Goal: Task Accomplishment & Management: Complete application form

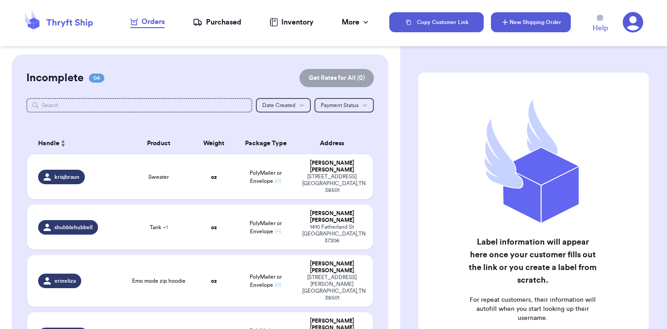
click at [522, 23] on button "New Shipping Order" at bounding box center [531, 22] width 80 height 20
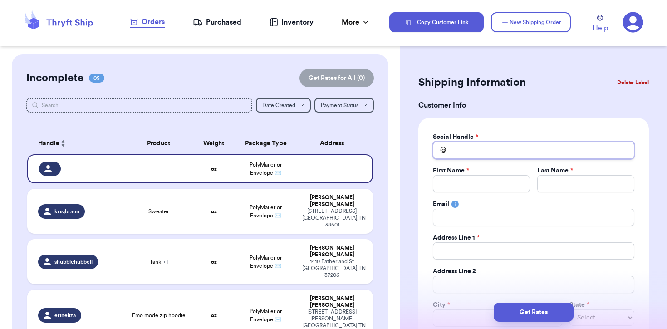
click at [522, 156] on input "Total Amount Paid" at bounding box center [533, 150] width 201 height 17
type input "s"
type input "sy"
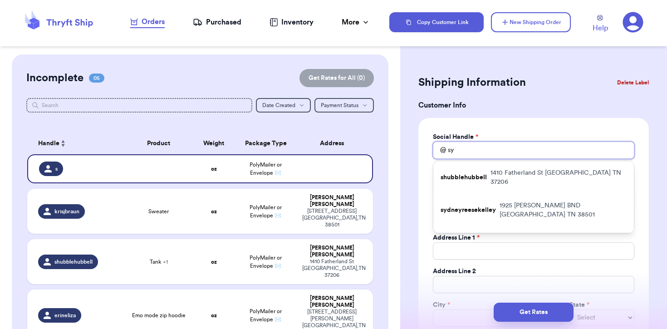
type input "syd"
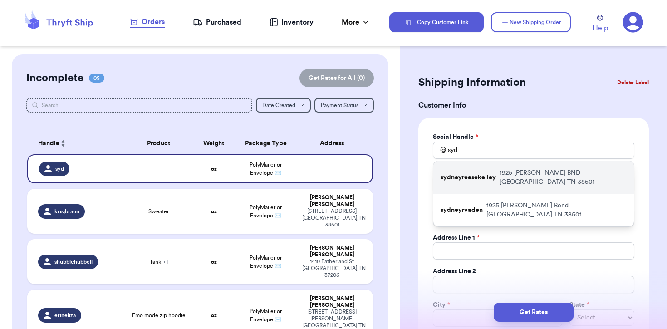
click at [547, 175] on p "1925 [PERSON_NAME] BND [GEOGRAPHIC_DATA]" at bounding box center [562, 177] width 127 height 18
type input "sydneyreesekelley"
type input "[GEOGRAPHIC_DATA]"
type input "[PERSON_NAME]"
type input "[EMAIL_ADDRESS][DOMAIN_NAME]"
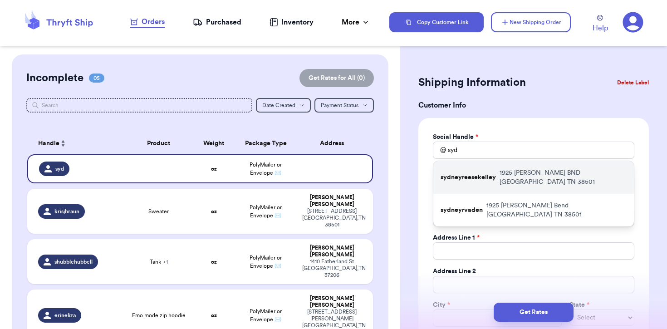
type input "1925 [PERSON_NAME] BND"
type input "APT B"
type input "[GEOGRAPHIC_DATA]"
select select "TN"
type input "38501"
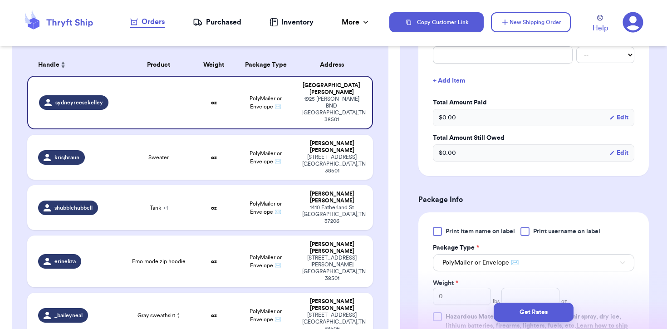
scroll to position [357, 0]
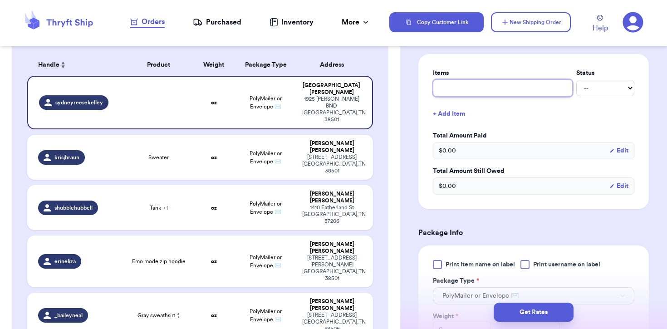
click at [480, 89] on input "text" at bounding box center [503, 87] width 140 height 17
type input "u"
type input "ur"
type input "urb"
type input "urba"
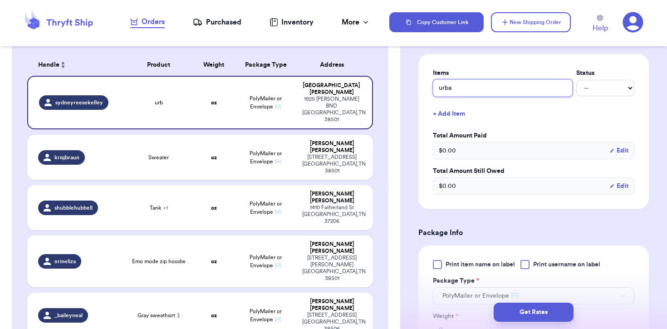
type input "urban"
type input "urban o"
type input "urban ou"
type input "urban our"
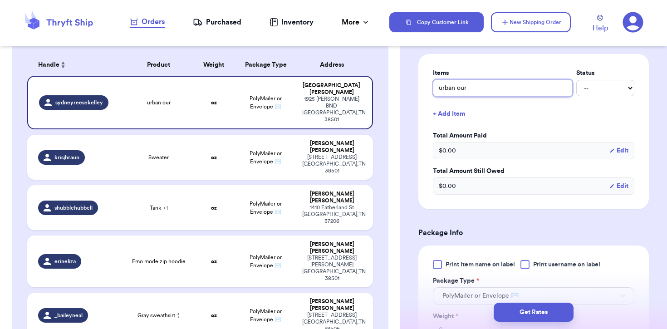
type input "urban ou"
type input "urban out"
type input "urban outf"
type input "urban outfi"
type input "urban outfit"
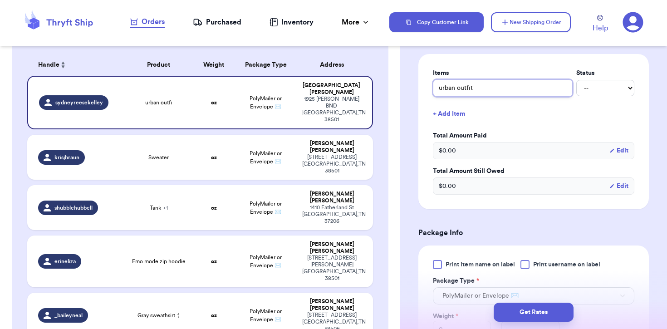
type input "urban outfite"
type input "urban outfiter"
type input "urban outfite"
type input "urban outfit"
type input "urban outfi"
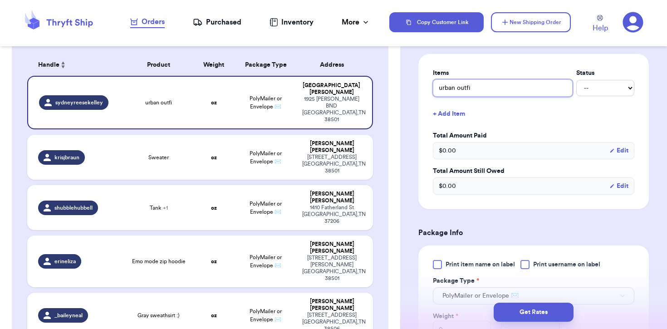
type input "urban outf"
type input "urban outfi"
type input "urban outfit"
type input "urban outfitt"
type input "urban outfitte"
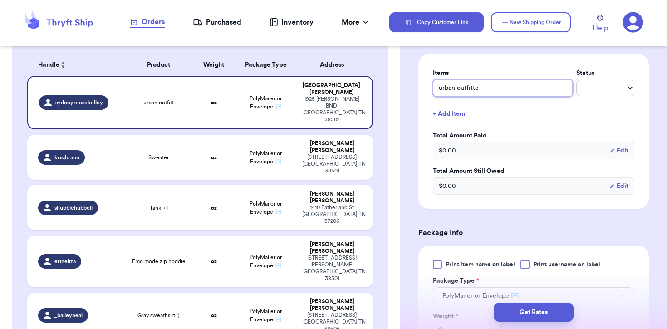
type input "urban outfitter"
type input "urban outfitters"
click at [538, 33] on div "Copy Customer Link New Shipping Order Help" at bounding box center [528, 22] width 278 height 30
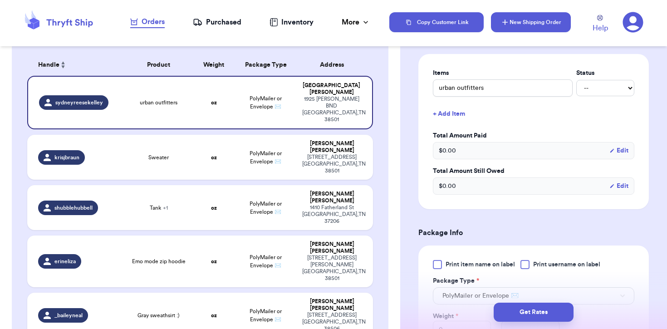
click at [532, 19] on button "New Shipping Order" at bounding box center [531, 22] width 80 height 20
select select
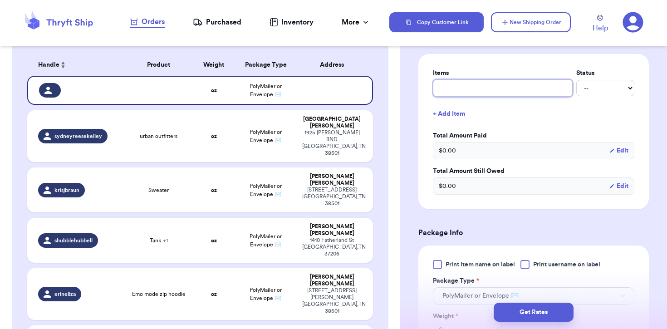
click at [472, 91] on input "text" at bounding box center [503, 87] width 140 height 17
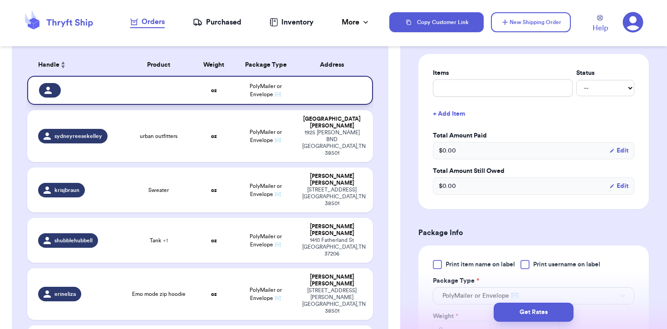
click at [184, 81] on td at bounding box center [158, 90] width 69 height 29
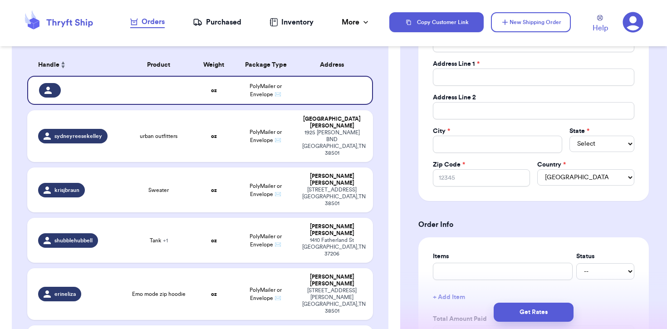
scroll to position [0, 0]
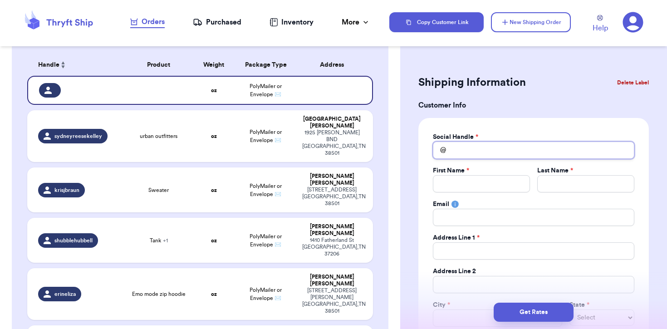
click at [494, 155] on input "Total Amount Paid" at bounding box center [533, 150] width 201 height 17
type input "a"
type input "ab"
type input "abb"
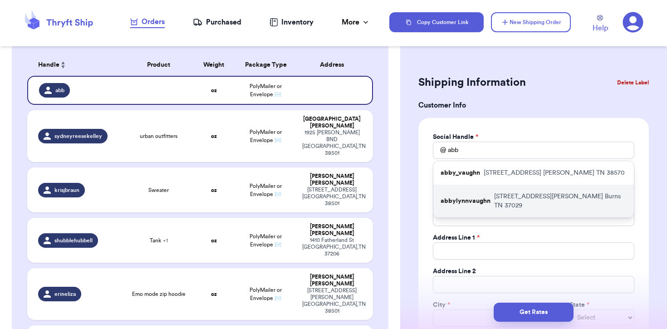
click at [513, 195] on p "[STREET_ADDRESS][PERSON_NAME][PERSON_NAME]" at bounding box center [560, 201] width 132 height 18
type input "abbylynnvaughn"
type input "Abby"
type input "[PERSON_NAME]"
type input "[EMAIL_ADDRESS][DOMAIN_NAME]"
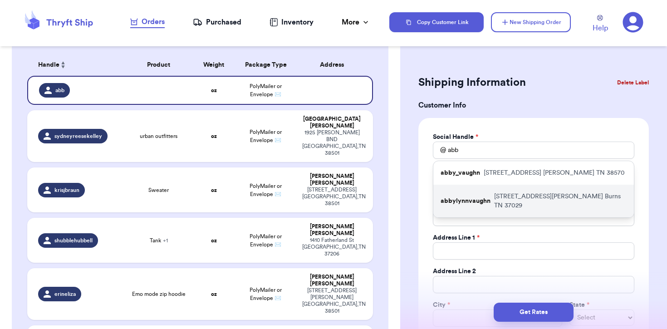
type input "[STREET_ADDRESS][PERSON_NAME]"
type input "603"
type input "Burns"
select select "TN"
type input "37029"
